Goal: Check status: Check status

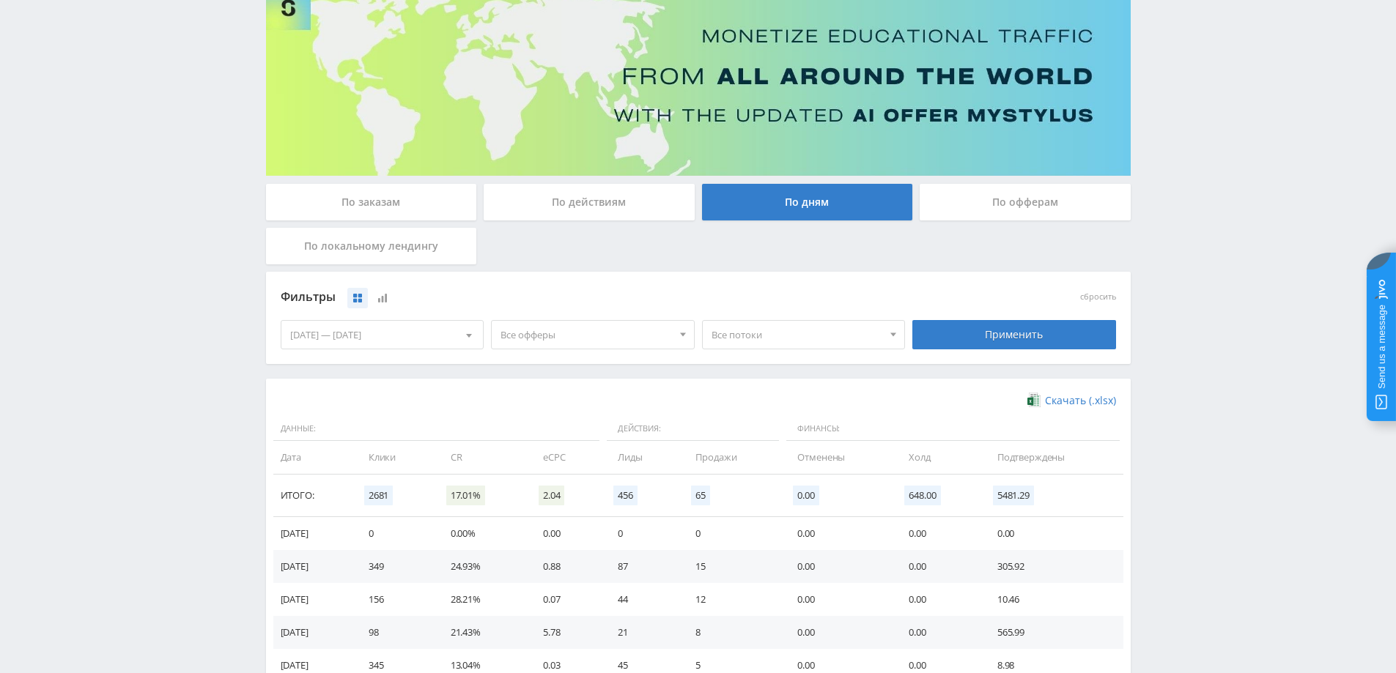
scroll to position [220, 0]
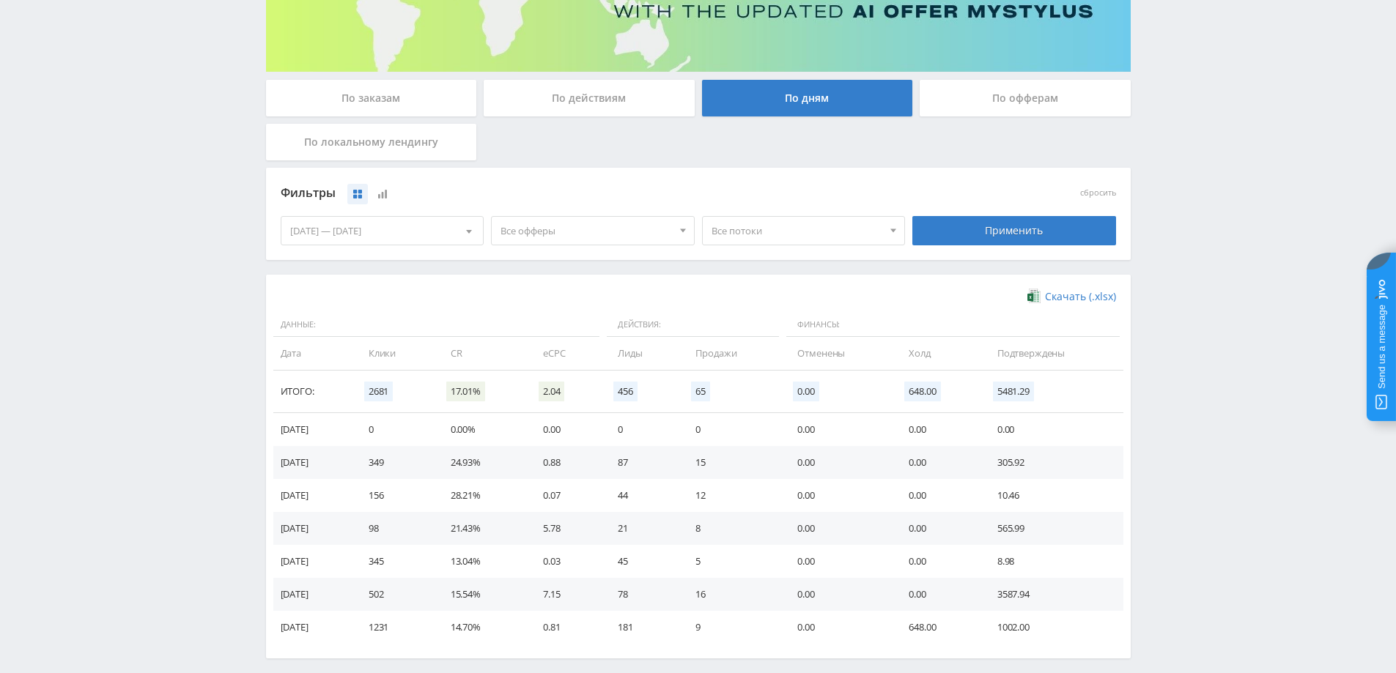
click at [611, 233] on span "Все офферы" at bounding box center [585, 231] width 171 height 28
click at [769, 247] on div "Все потоки Все потоки default default default default эссейбот новый диз new Ча…" at bounding box center [803, 230] width 211 height 41
click at [782, 223] on span "Все потоки" at bounding box center [796, 231] width 171 height 28
drag, startPoint x: 786, startPoint y: 292, endPoint x: 811, endPoint y: 277, distance: 29.3
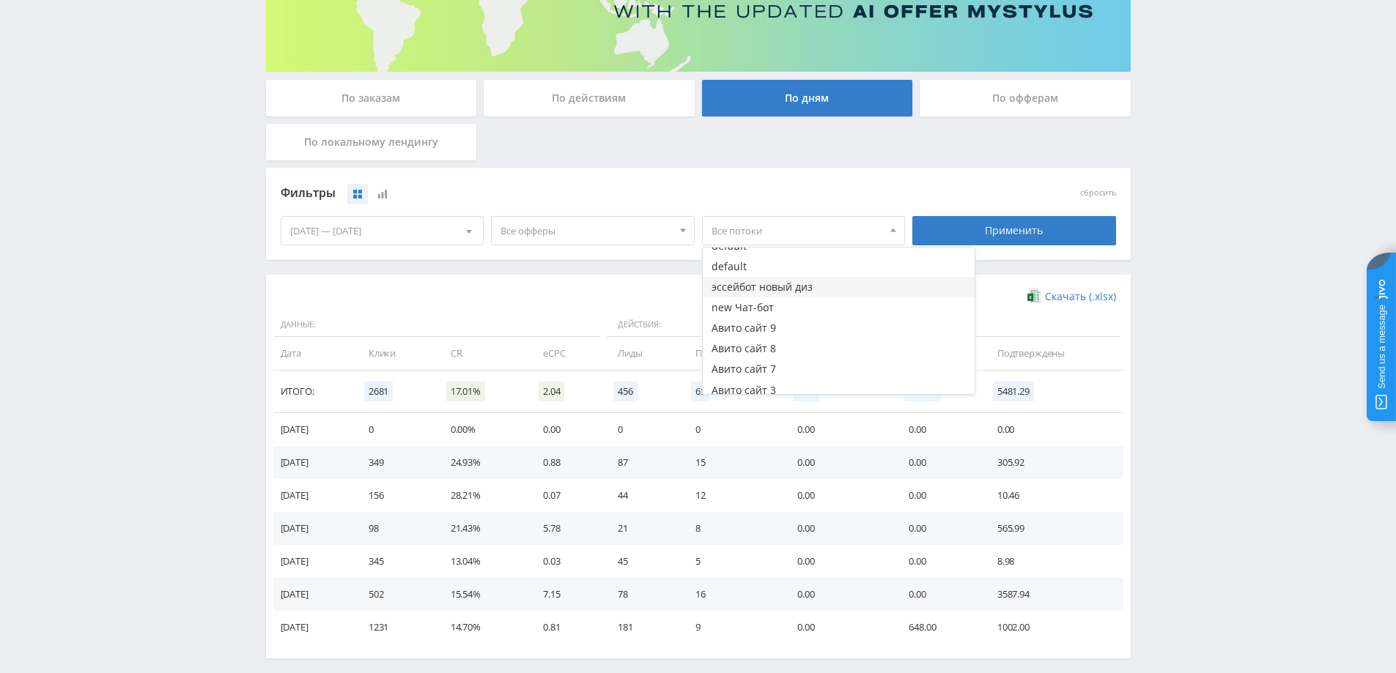
click at [786, 292] on button "эссейбот новый диз" at bounding box center [839, 287] width 272 height 21
click at [983, 220] on div "Применить" at bounding box center [1014, 230] width 204 height 29
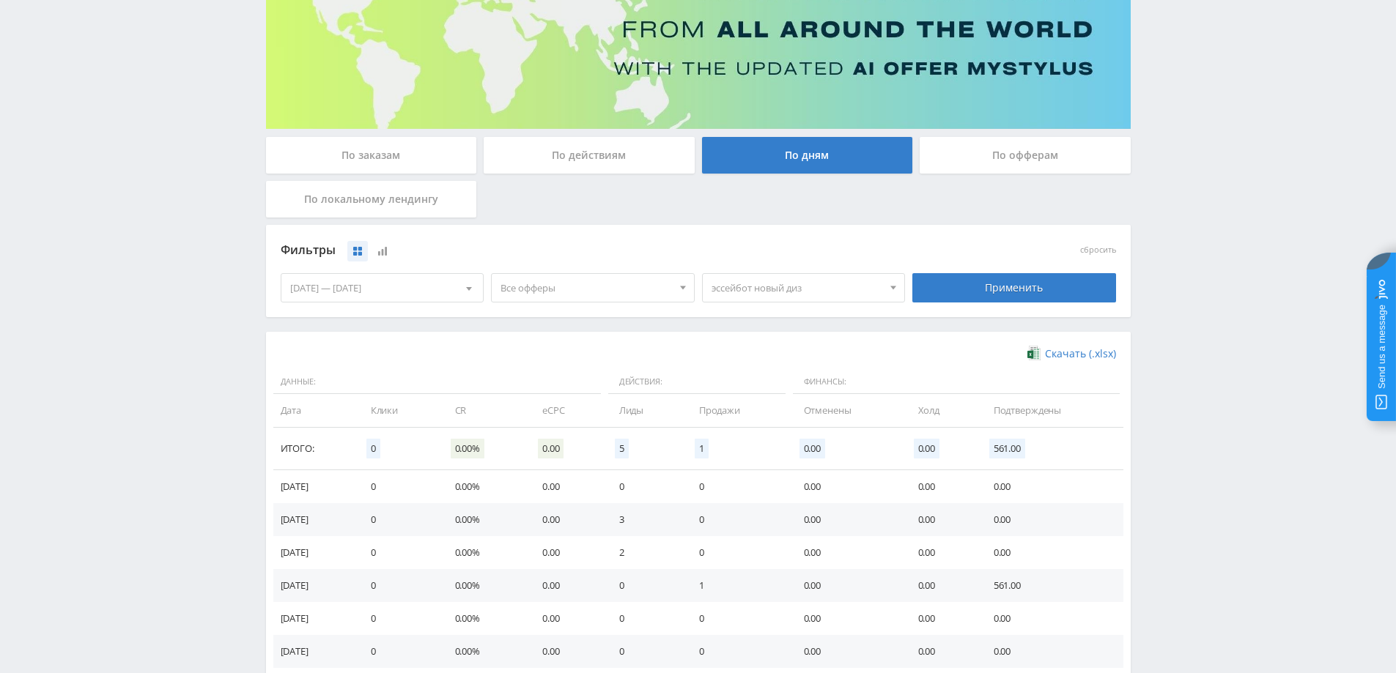
scroll to position [286, 0]
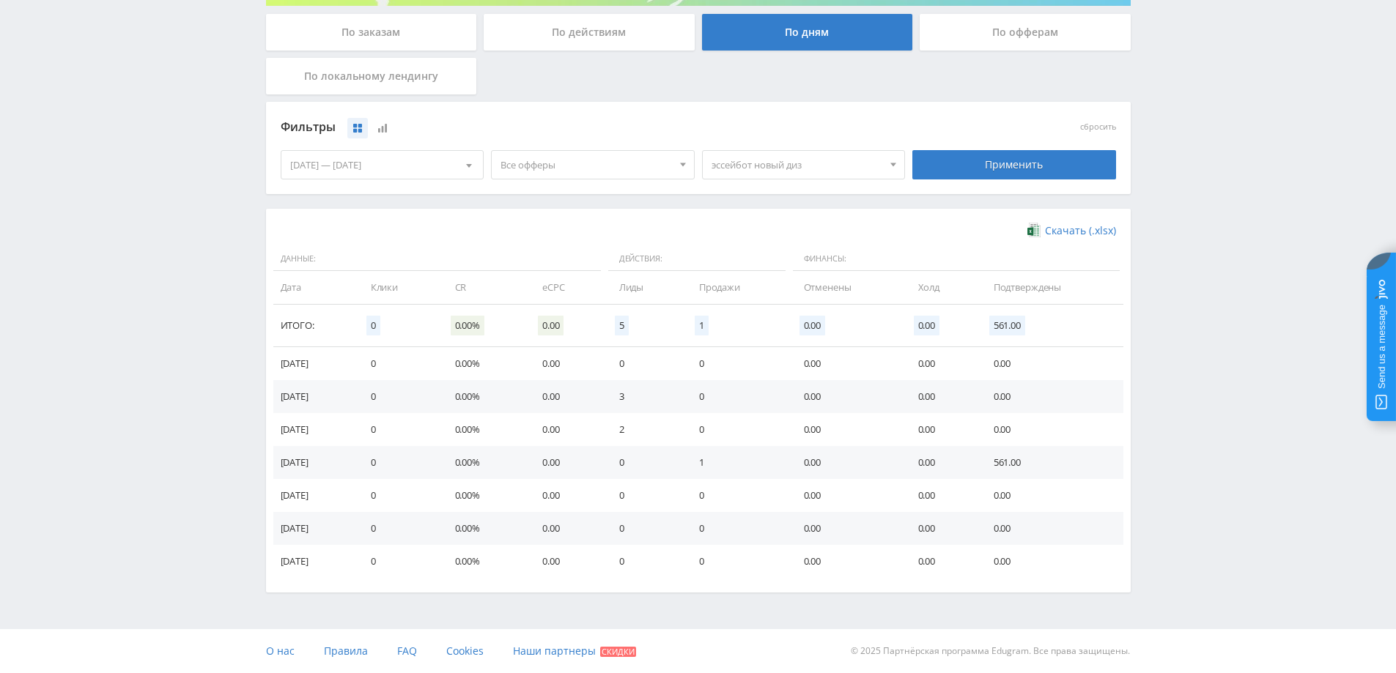
click at [434, 160] on div "[DATE] — [DATE]" at bounding box center [382, 165] width 202 height 28
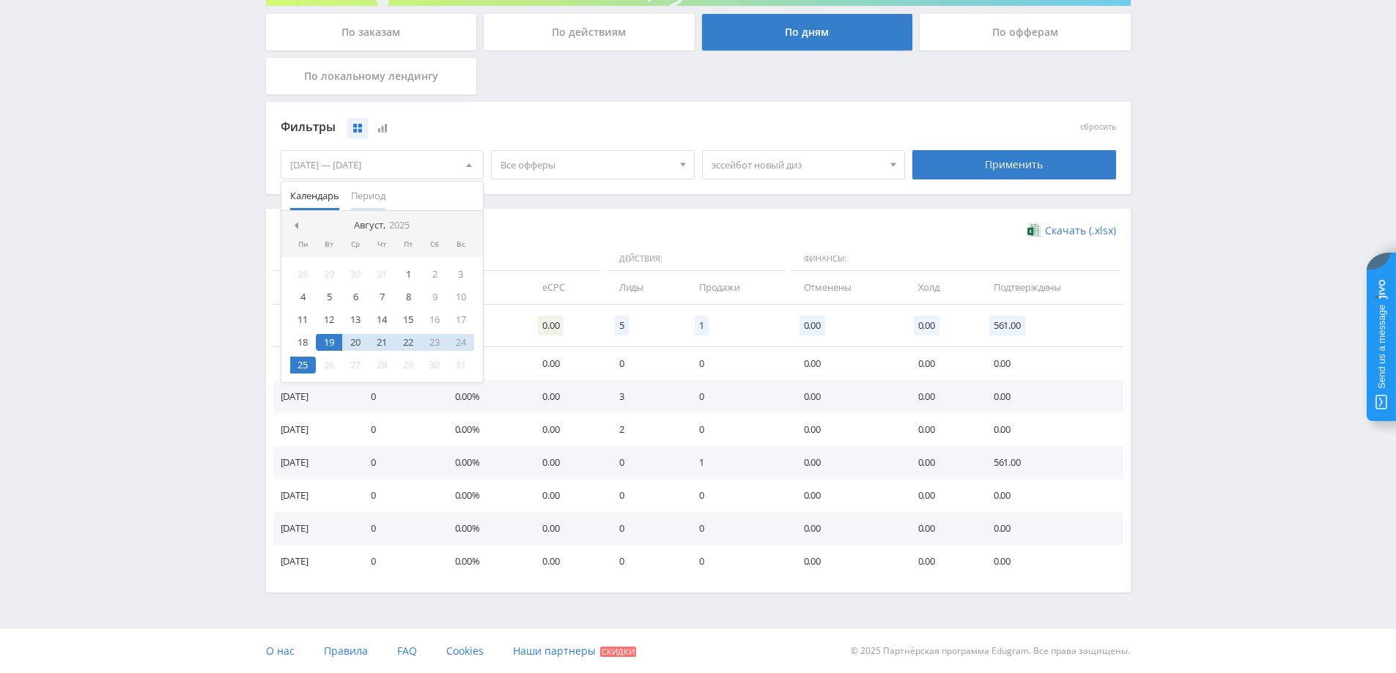
click at [388, 196] on button "Период" at bounding box center [368, 196] width 46 height 29
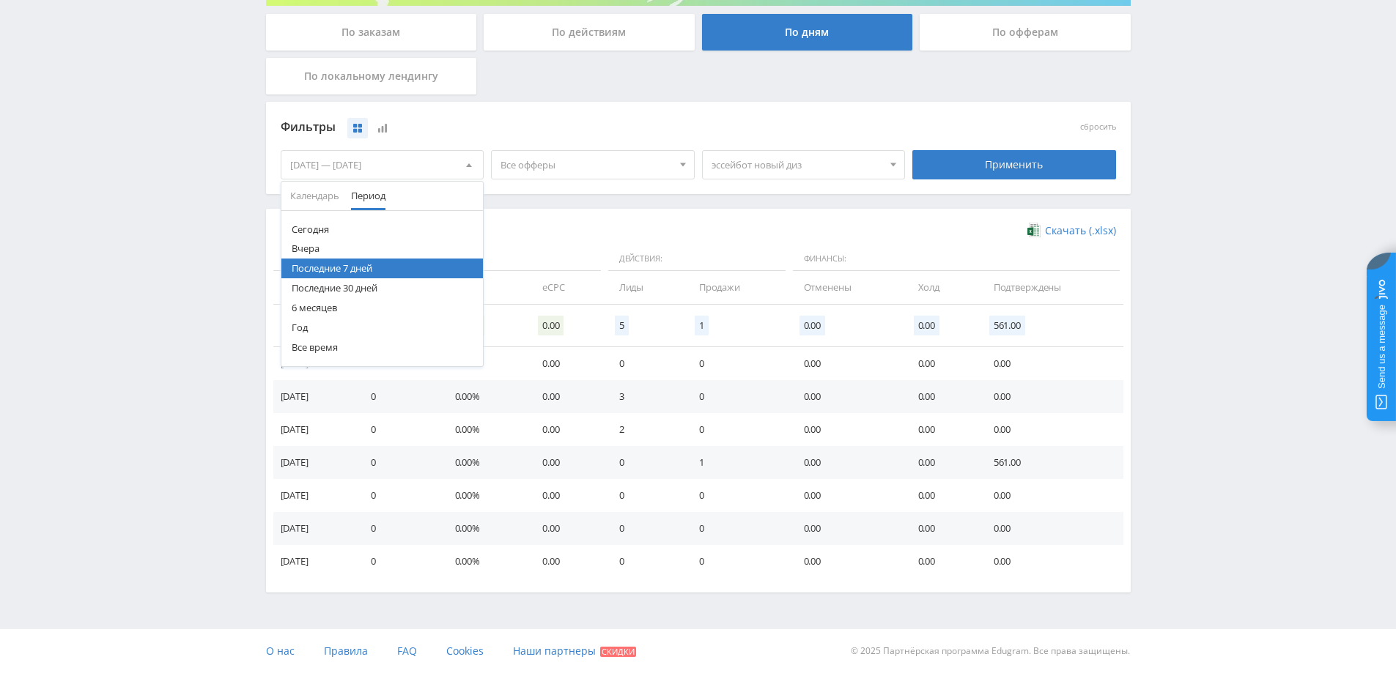
click at [344, 313] on button "6 месяцев" at bounding box center [382, 308] width 202 height 20
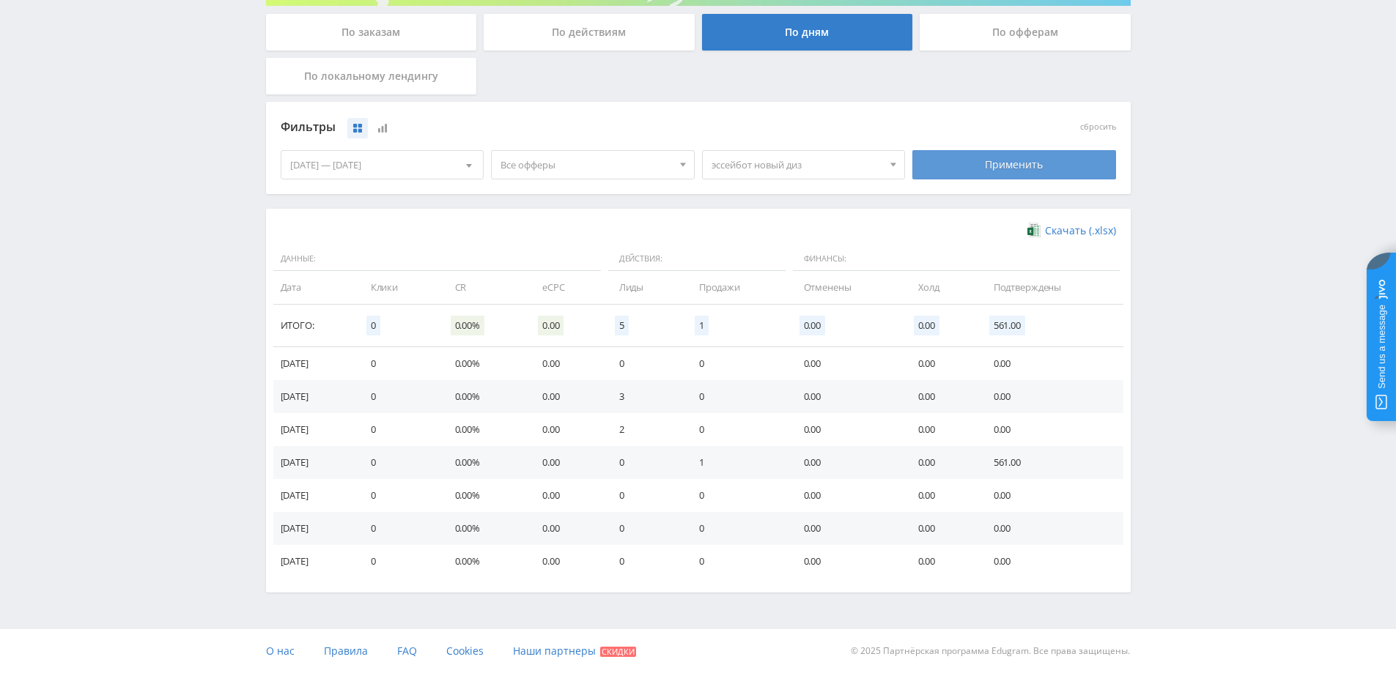
click at [1010, 169] on div "Применить" at bounding box center [1014, 164] width 204 height 29
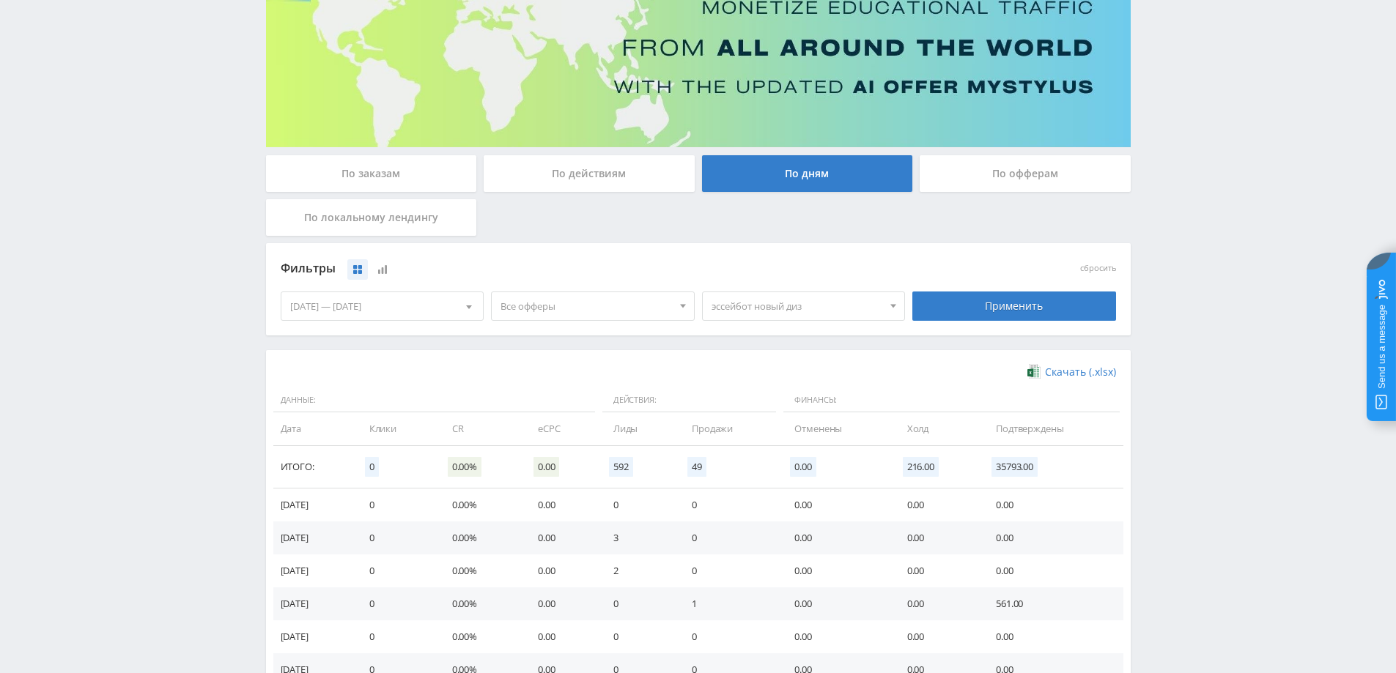
scroll to position [366, 0]
